Goal: Task Accomplishment & Management: Manage account settings

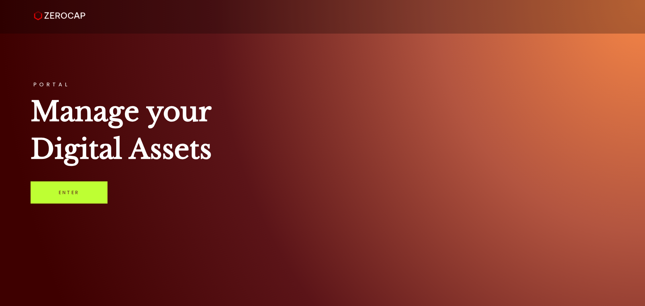
click at [76, 193] on link "Enter" at bounding box center [69, 193] width 77 height 22
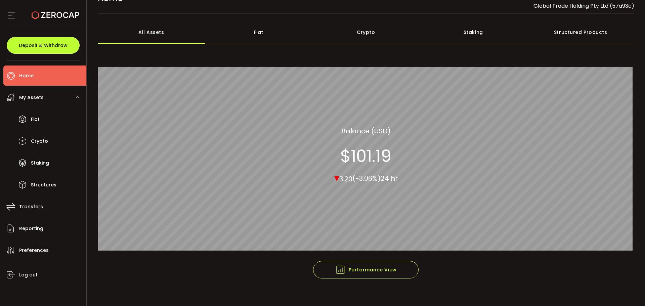
scroll to position [25, 0]
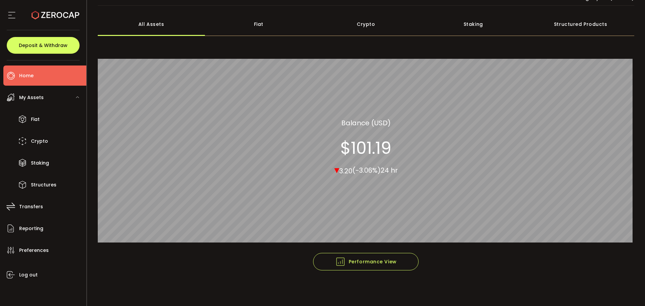
click at [88, 97] on main "**********" at bounding box center [366, 156] width 559 height 301
